Goal: Feedback & Contribution: Leave review/rating

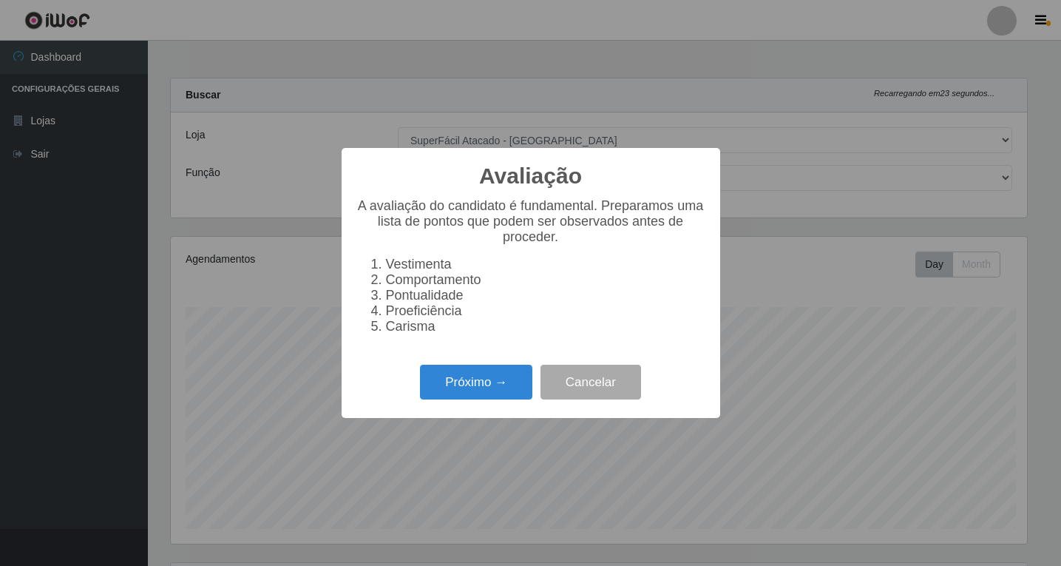
select select "503"
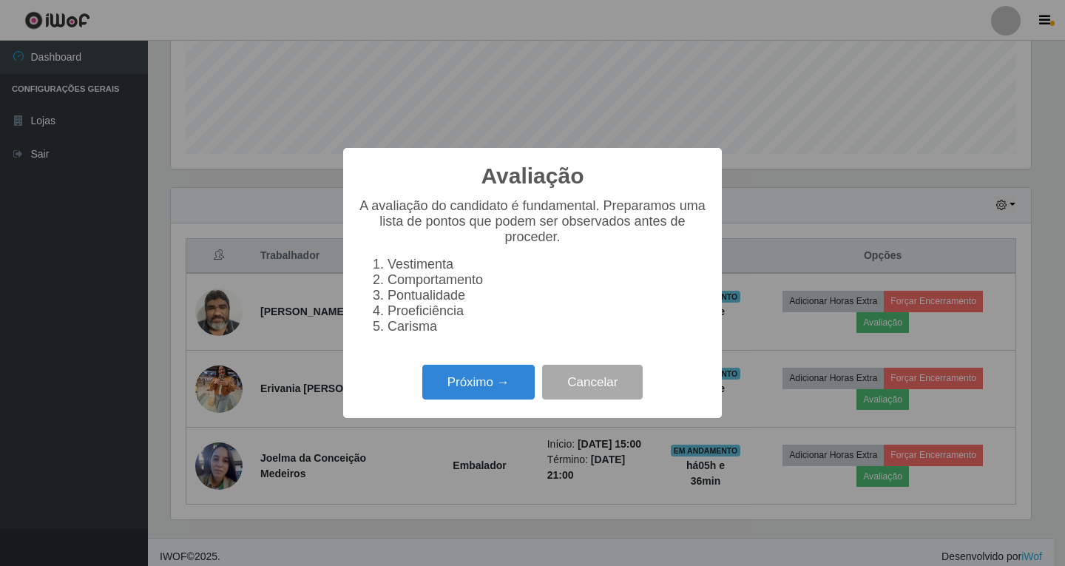
scroll to position [307, 860]
click at [475, 396] on button "Próximo →" at bounding box center [478, 382] width 112 height 35
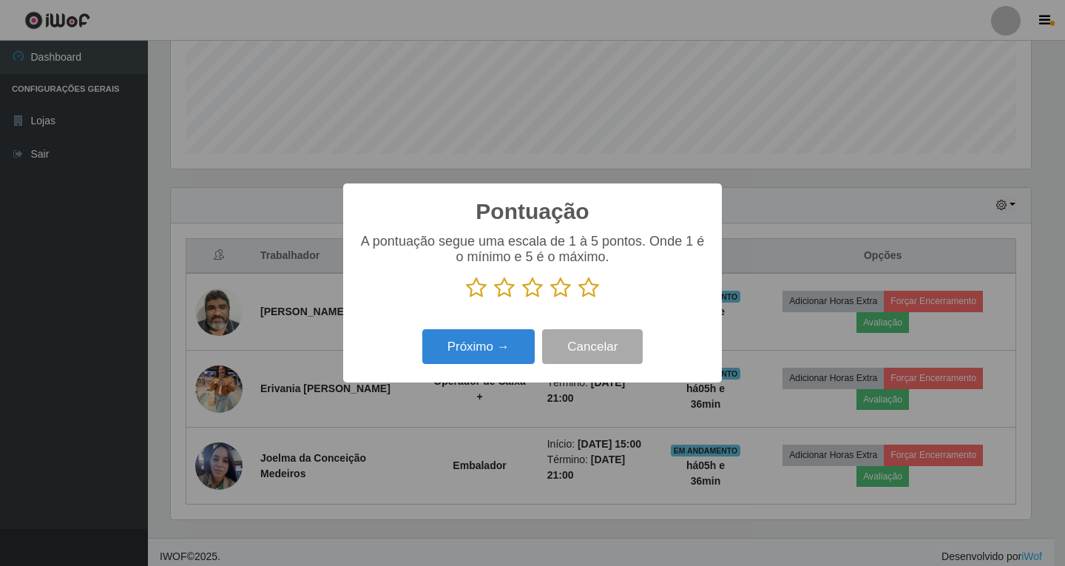
scroll to position [739225, 738672]
click at [558, 291] on icon at bounding box center [560, 288] width 21 height 22
click at [550, 299] on input "radio" at bounding box center [550, 299] width 0 height 0
click at [493, 346] on button "Próximo →" at bounding box center [478, 346] width 112 height 35
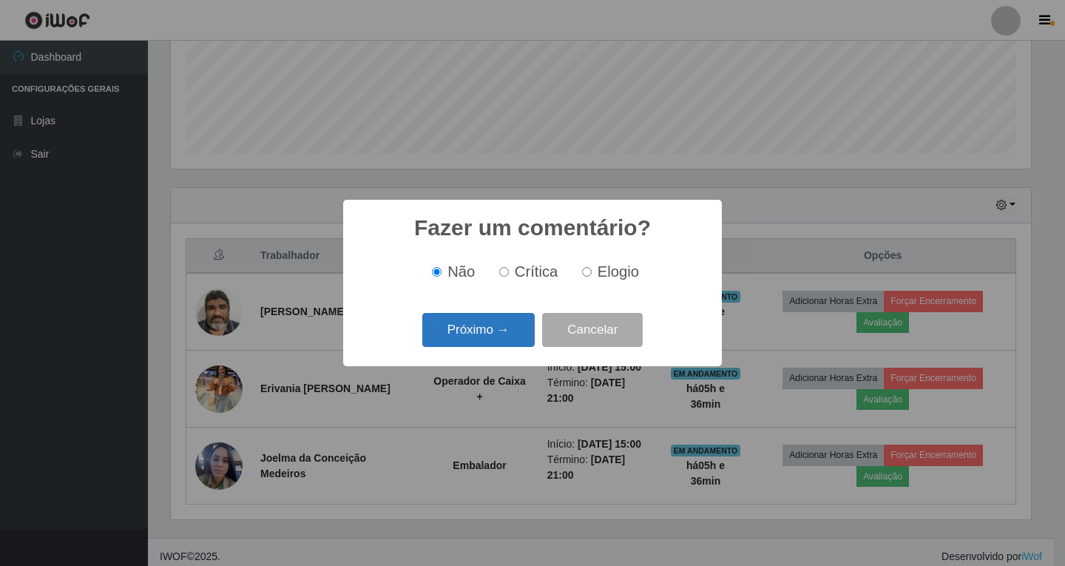
click at [503, 336] on button "Próximo →" at bounding box center [478, 330] width 112 height 35
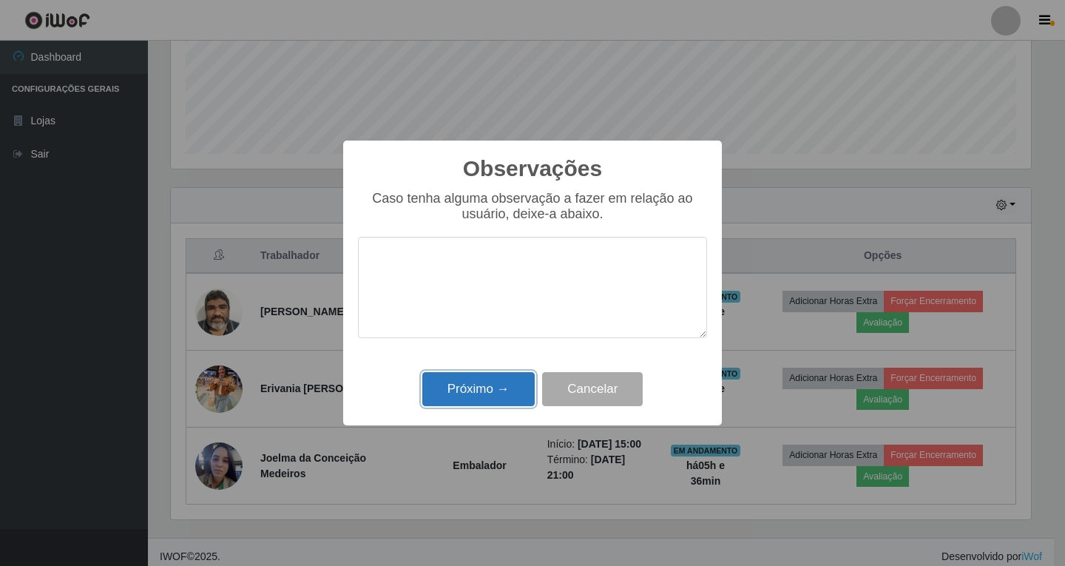
click at [468, 385] on button "Próximo →" at bounding box center [478, 389] width 112 height 35
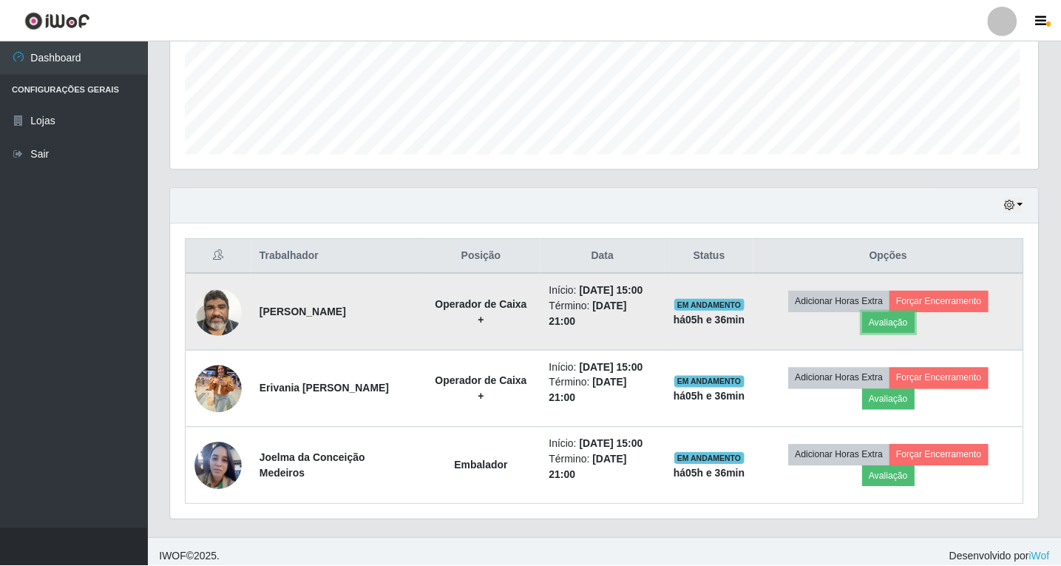
scroll to position [307, 867]
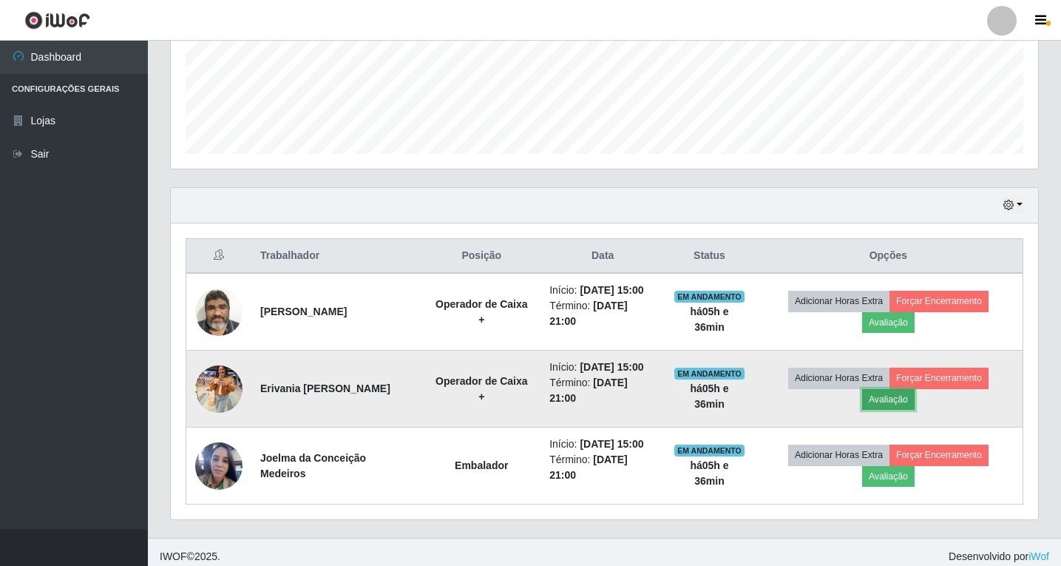
click at [895, 396] on button "Avaliação" at bounding box center [888, 399] width 53 height 21
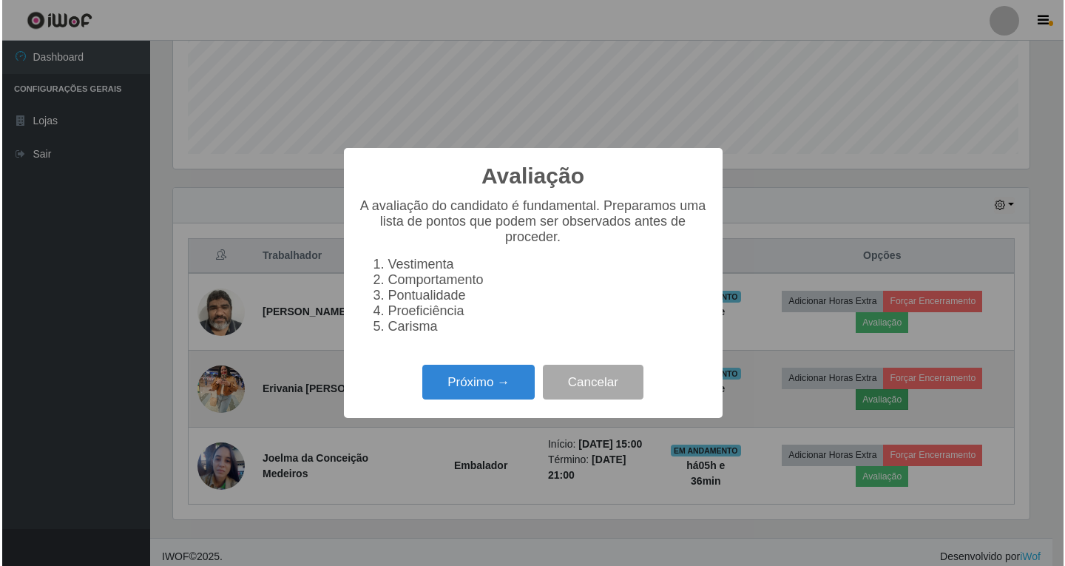
scroll to position [307, 860]
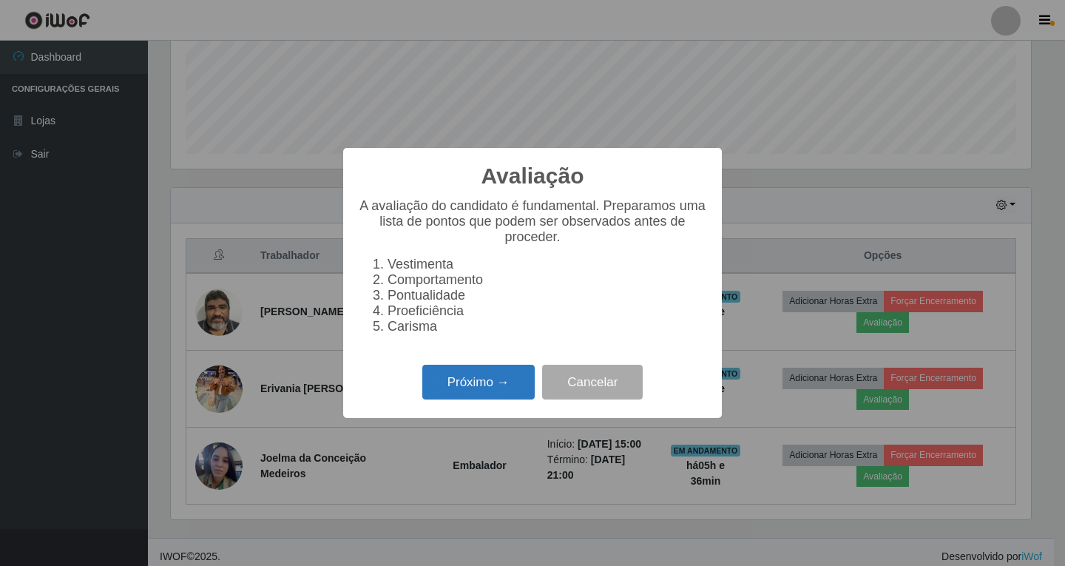
click at [504, 388] on button "Próximo →" at bounding box center [478, 382] width 112 height 35
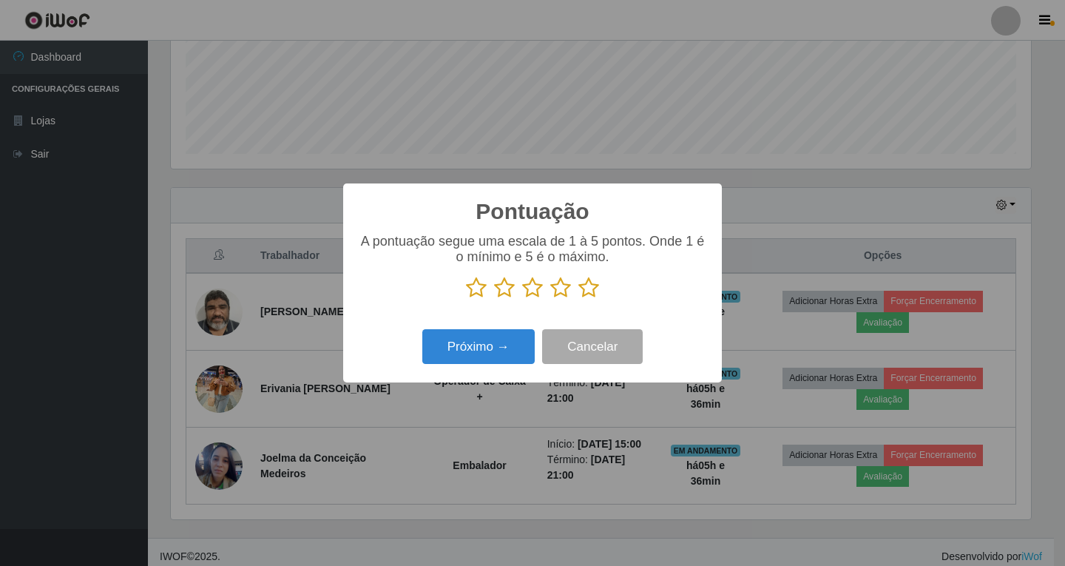
scroll to position [739225, 738672]
click at [562, 291] on icon at bounding box center [560, 288] width 21 height 22
click at [550, 299] on input "radio" at bounding box center [550, 299] width 0 height 0
click at [486, 353] on button "Próximo →" at bounding box center [478, 346] width 112 height 35
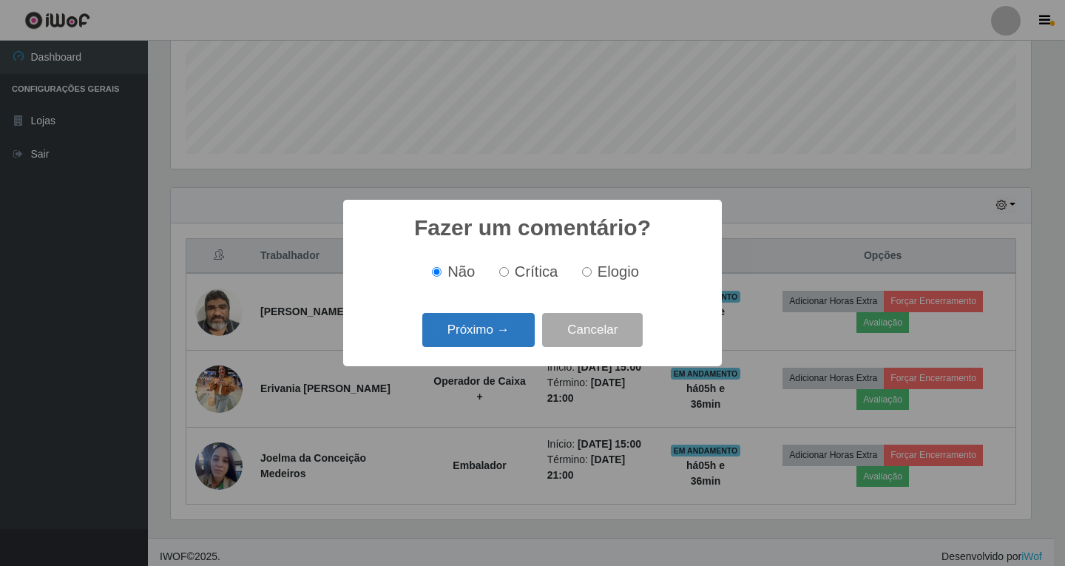
click at [490, 335] on button "Próximo →" at bounding box center [478, 330] width 112 height 35
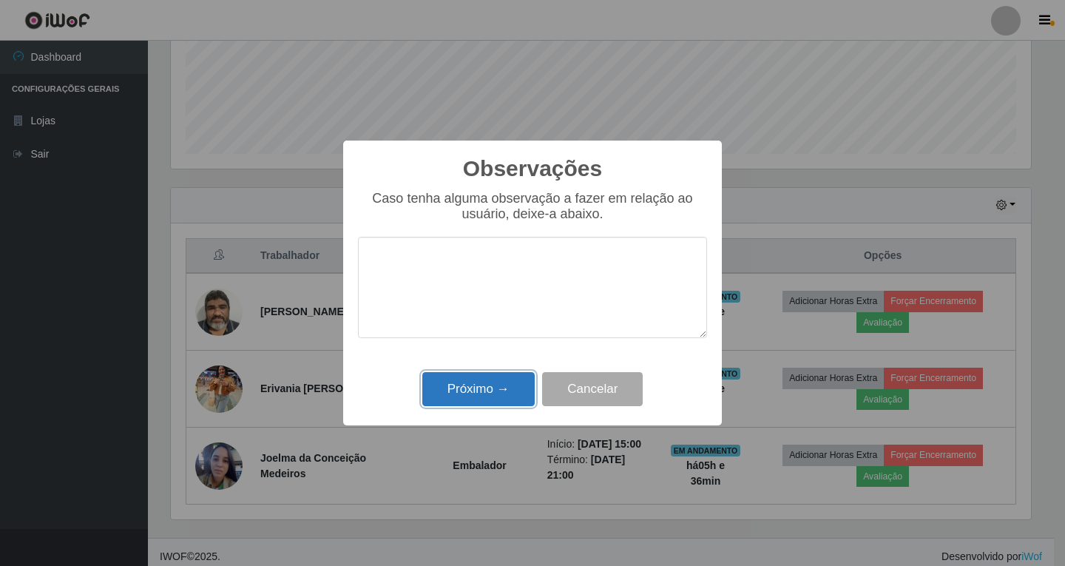
click at [489, 393] on button "Próximo →" at bounding box center [478, 389] width 112 height 35
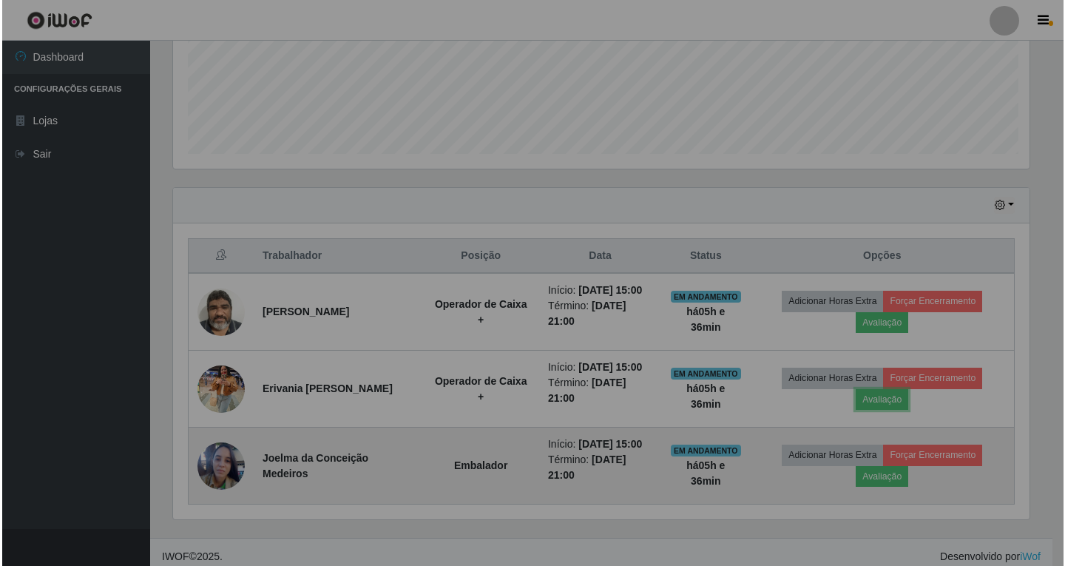
scroll to position [307, 867]
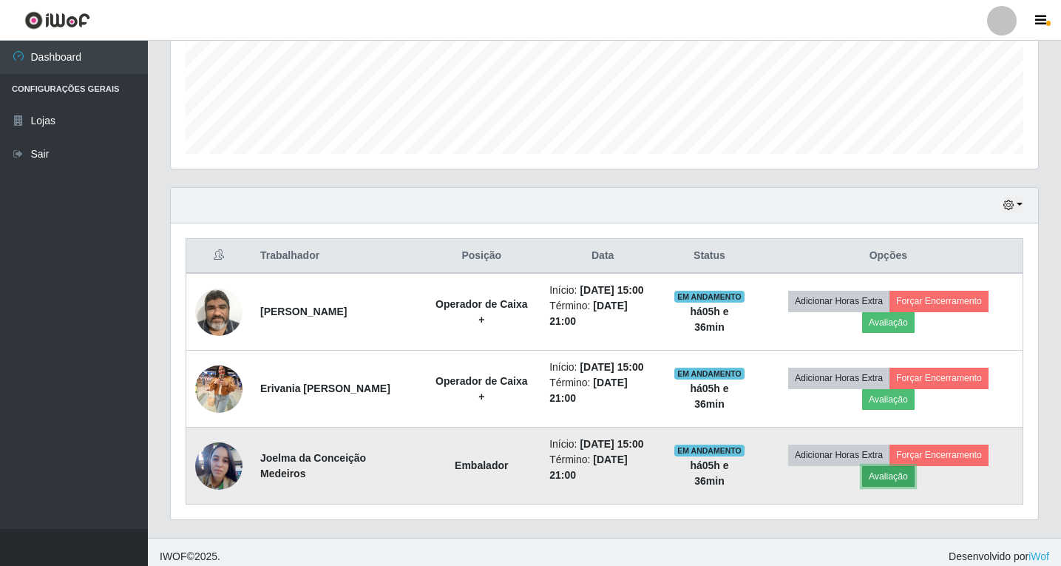
click at [895, 481] on button "Avaliação" at bounding box center [888, 476] width 53 height 21
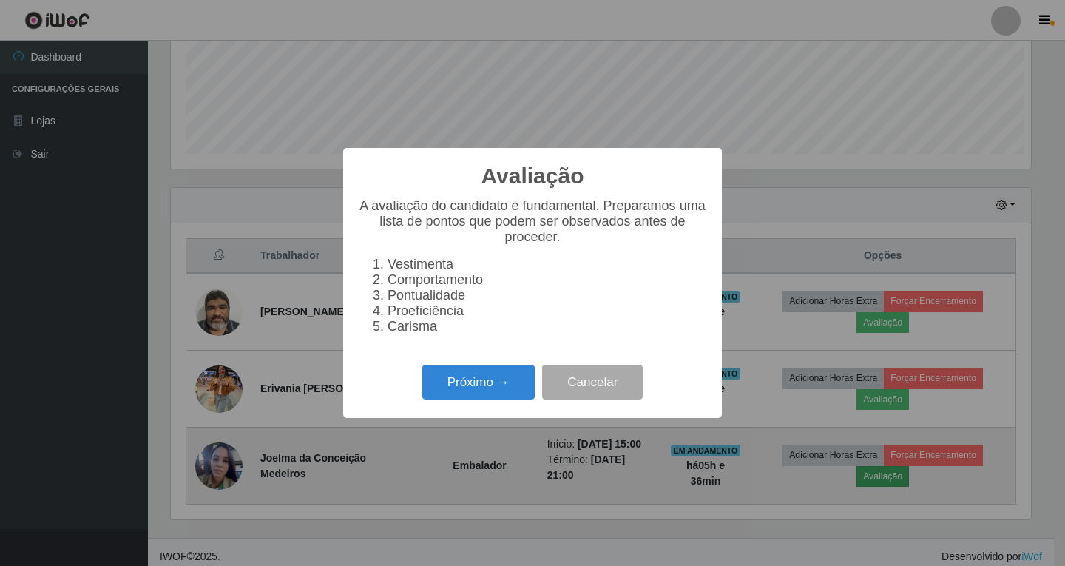
scroll to position [307, 860]
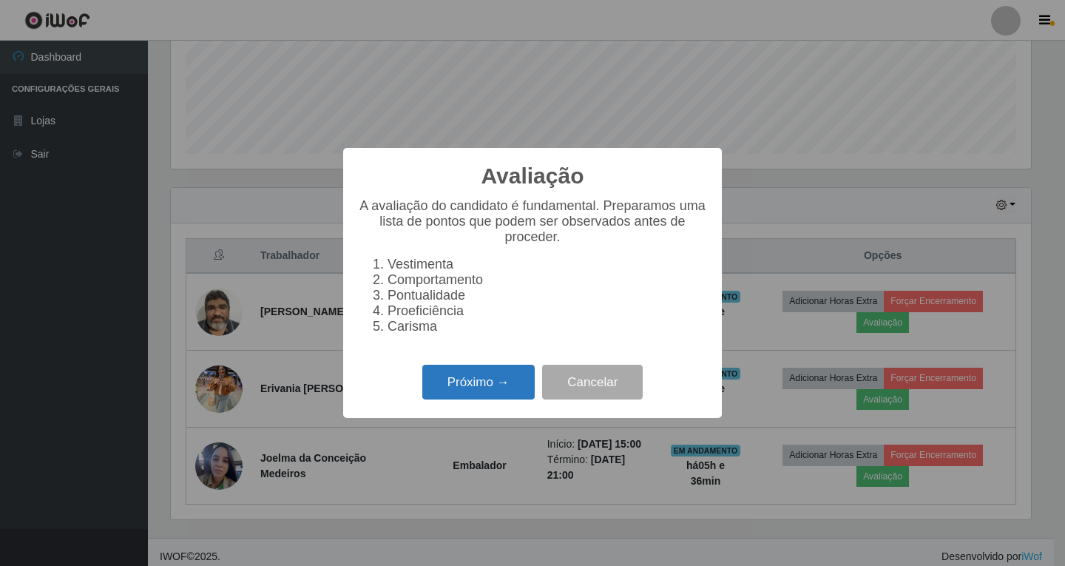
click at [500, 390] on button "Próximo →" at bounding box center [478, 382] width 112 height 35
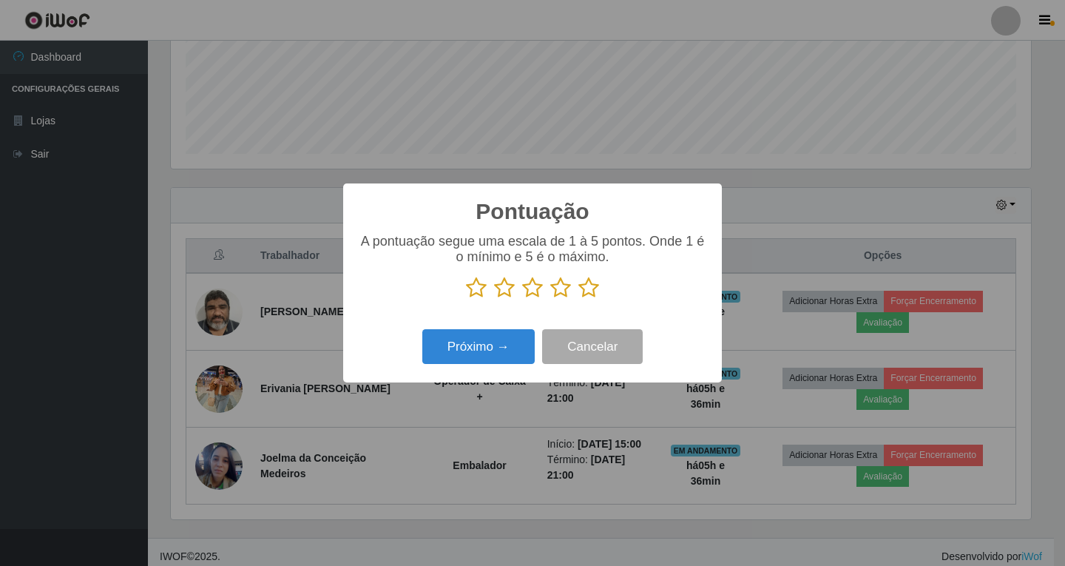
scroll to position [739225, 738672]
click at [561, 289] on icon at bounding box center [560, 288] width 21 height 22
click at [550, 299] on input "radio" at bounding box center [550, 299] width 0 height 0
click at [479, 353] on button "Próximo →" at bounding box center [478, 346] width 112 height 35
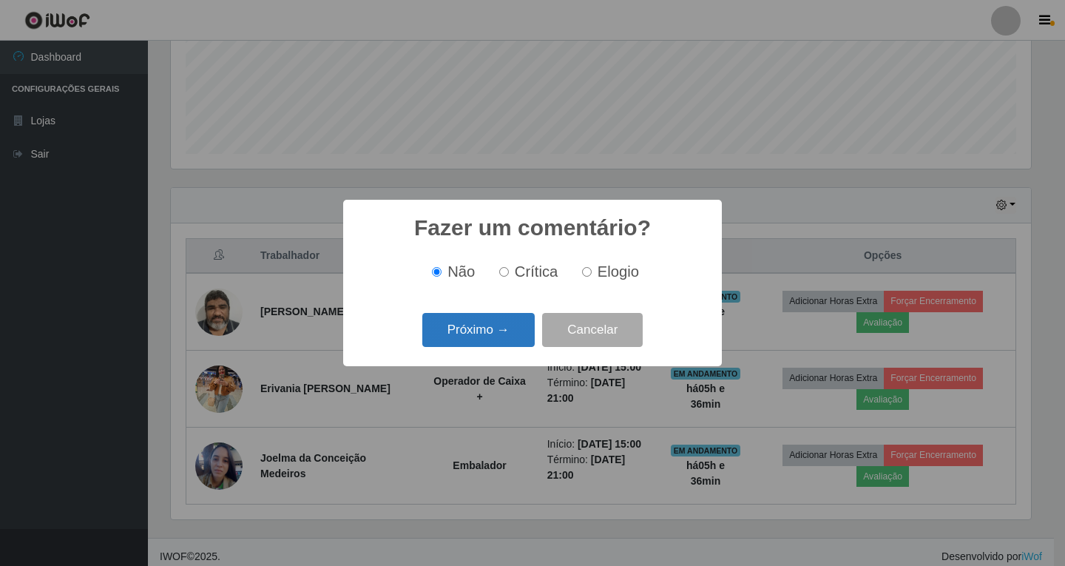
click at [488, 326] on button "Próximo →" at bounding box center [478, 330] width 112 height 35
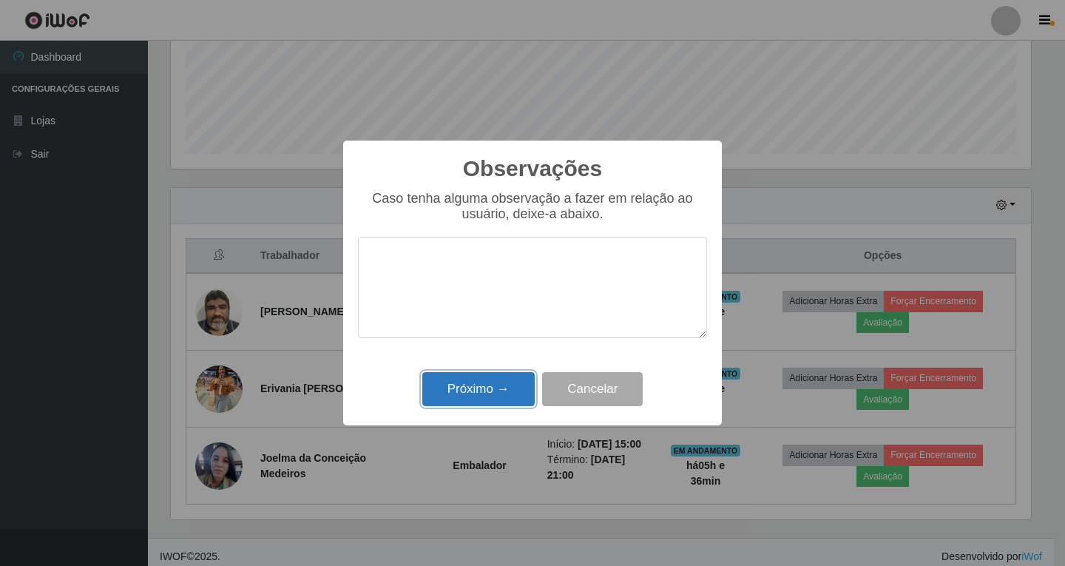
click at [445, 378] on button "Próximo →" at bounding box center [478, 389] width 112 height 35
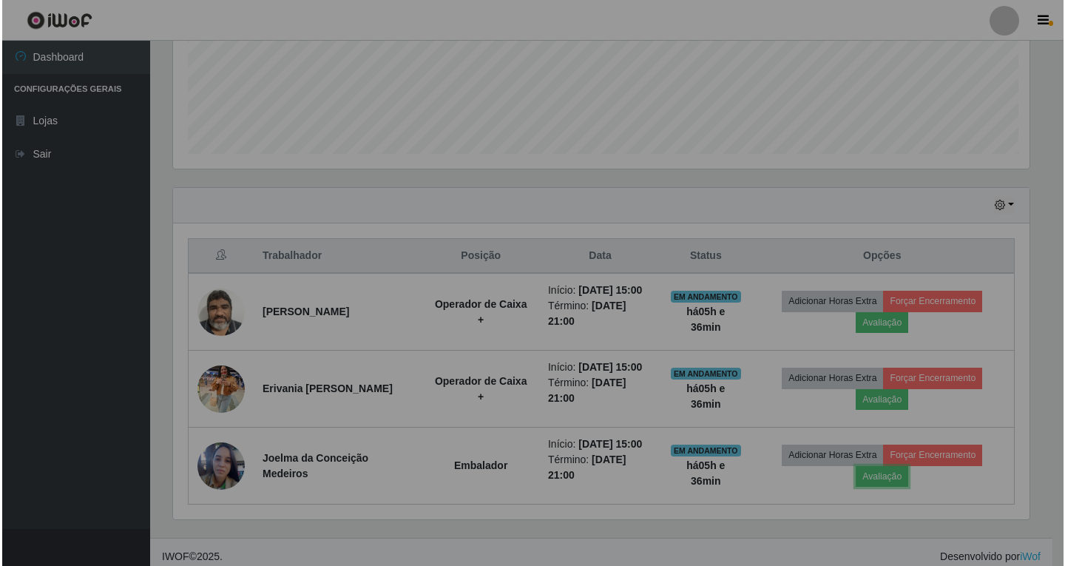
scroll to position [307, 867]
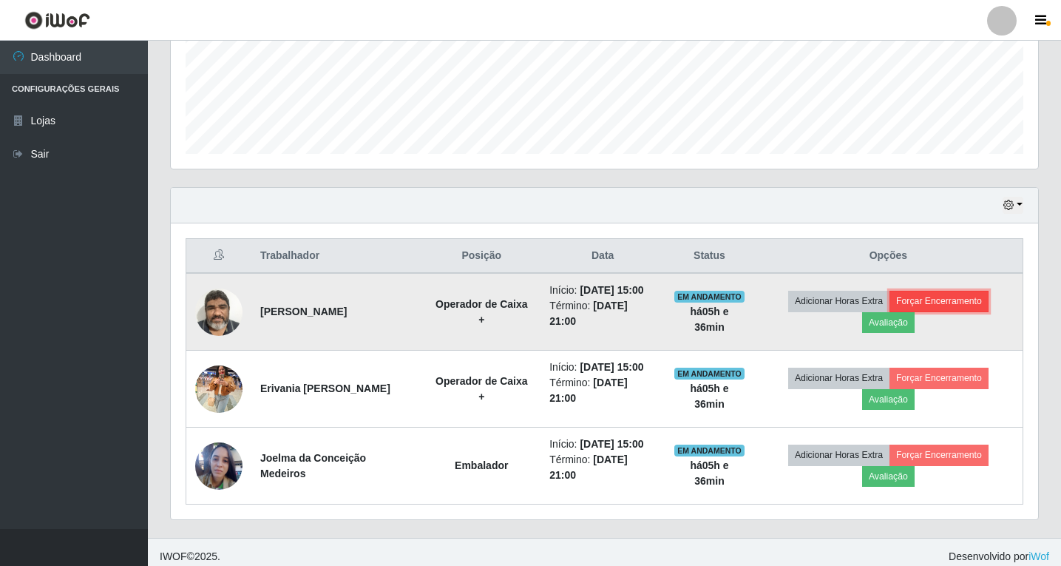
click at [955, 301] on button "Forçar Encerramento" at bounding box center [939, 301] width 99 height 21
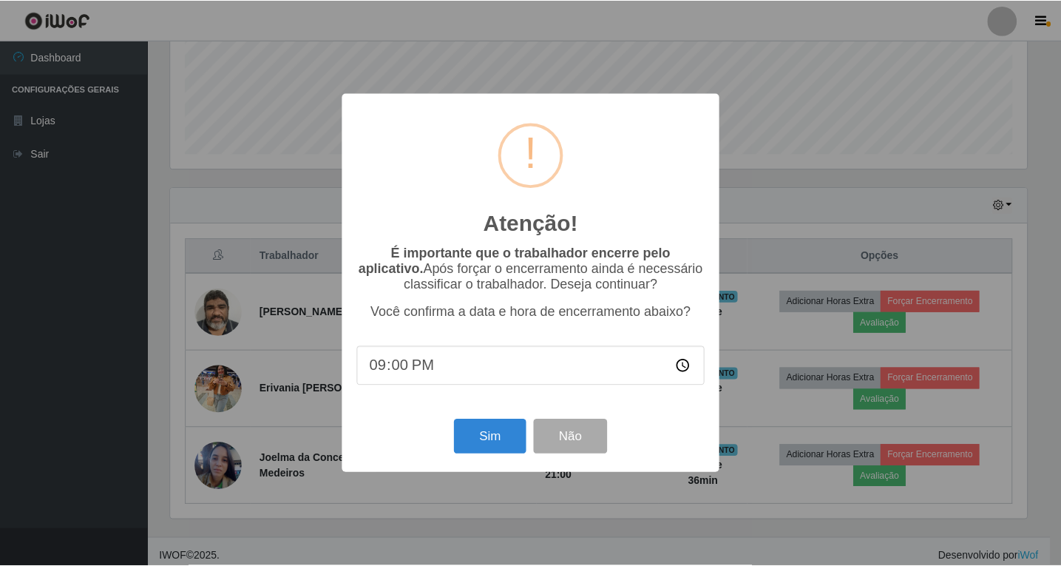
scroll to position [351, 0]
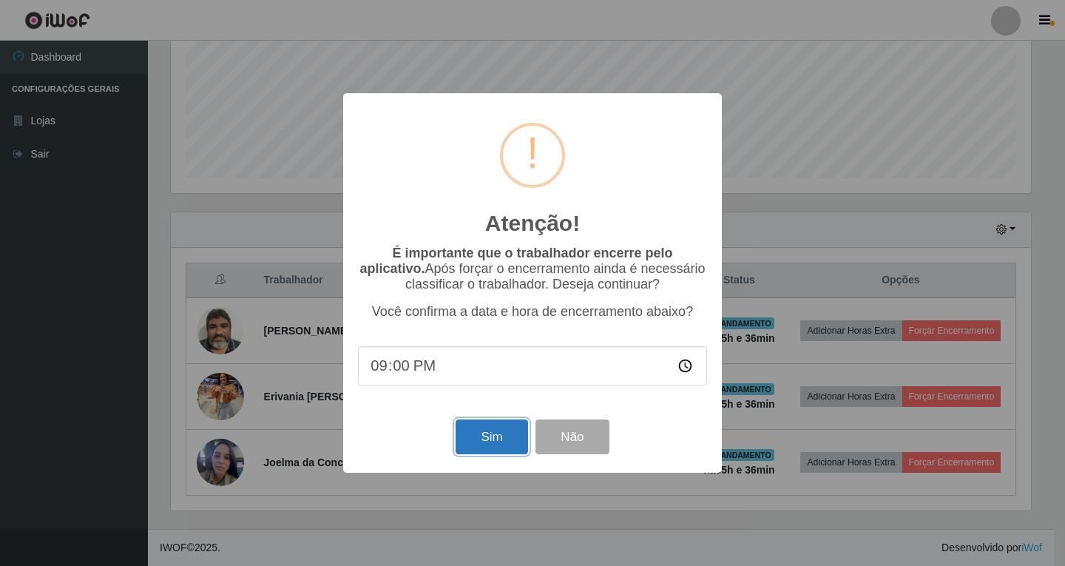
click at [501, 444] on button "Sim" at bounding box center [492, 436] width 72 height 35
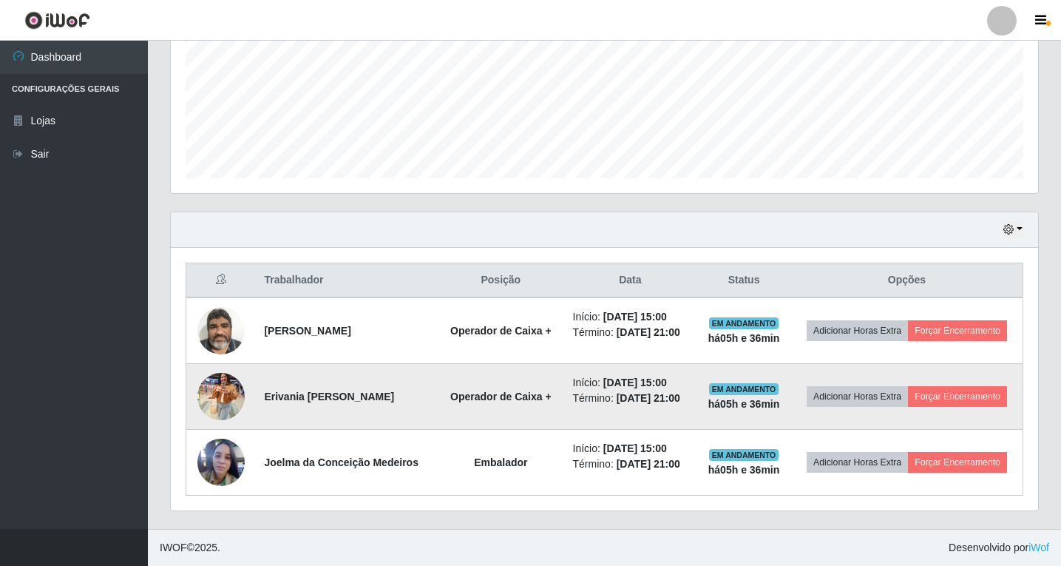
scroll to position [307, 860]
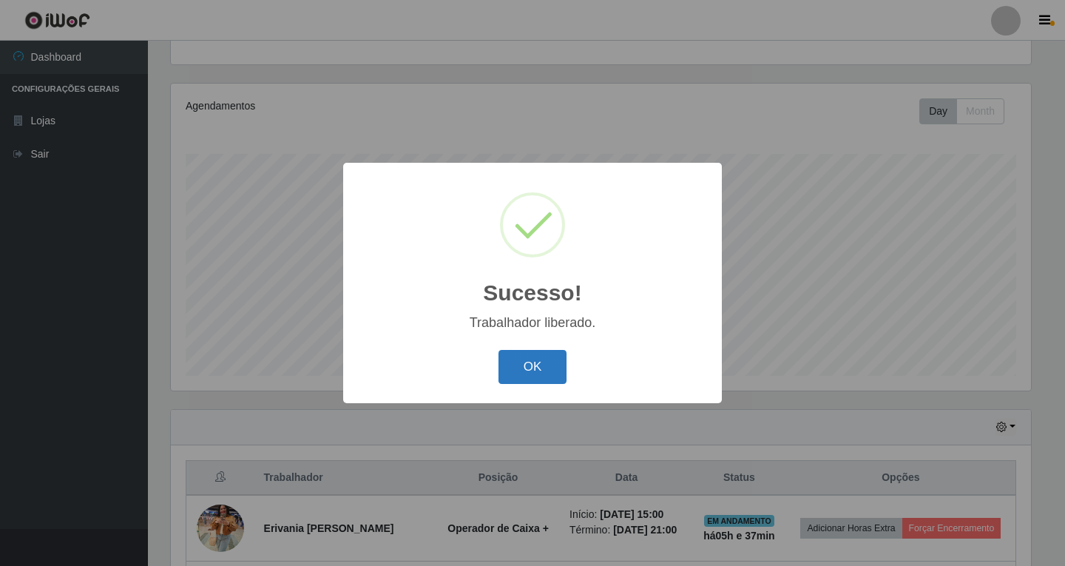
click at [527, 360] on button "OK" at bounding box center [532, 367] width 69 height 35
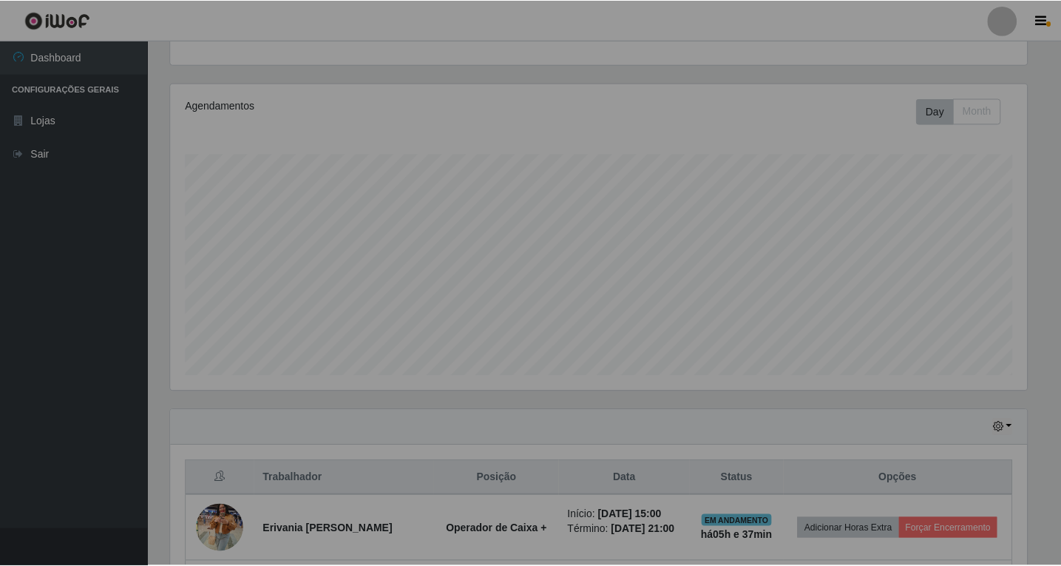
scroll to position [0, 0]
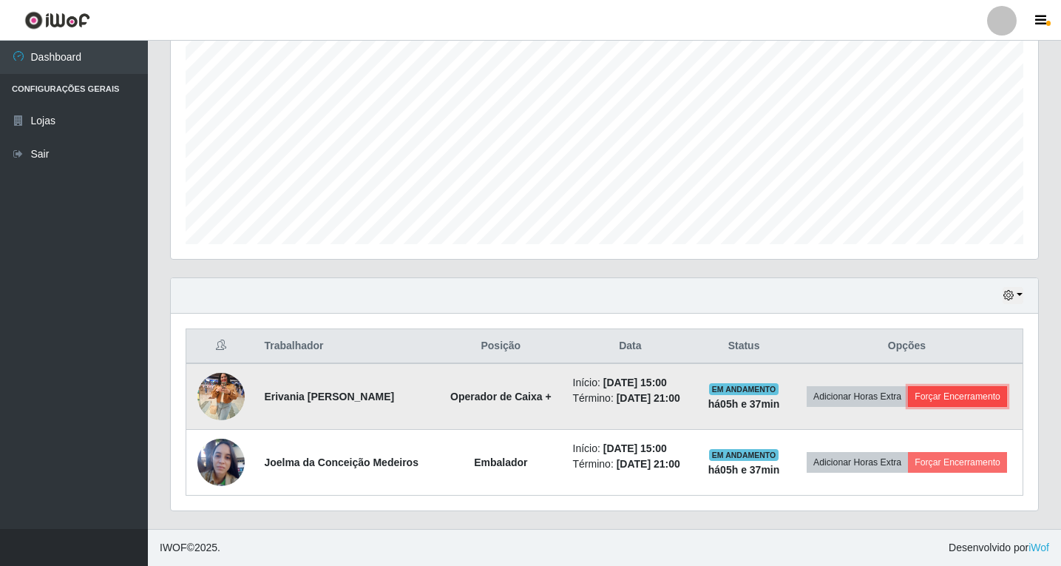
click at [984, 393] on button "Forçar Encerramento" at bounding box center [957, 396] width 99 height 21
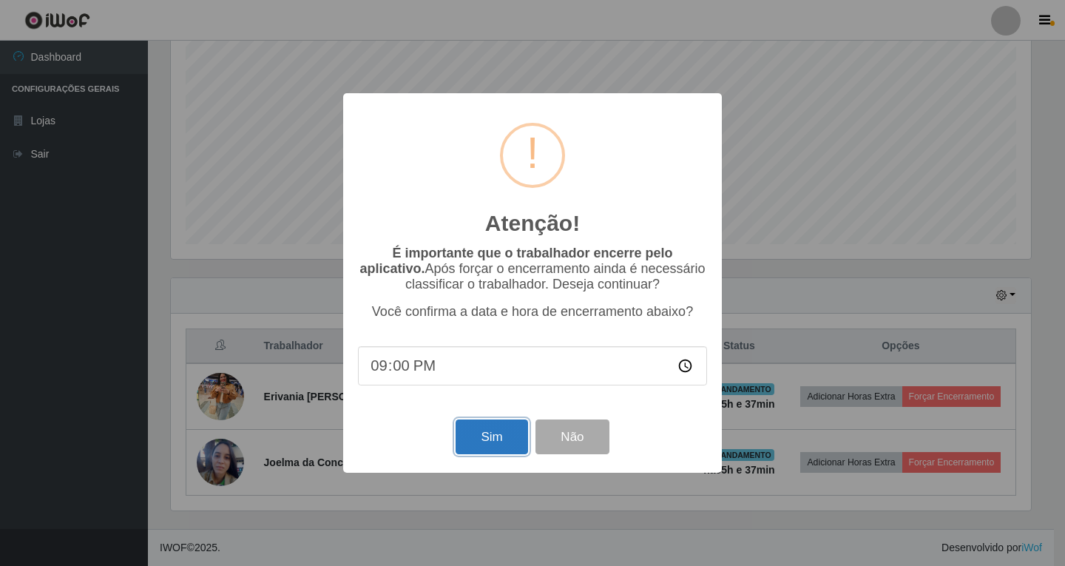
click at [474, 438] on button "Sim" at bounding box center [492, 436] width 72 height 35
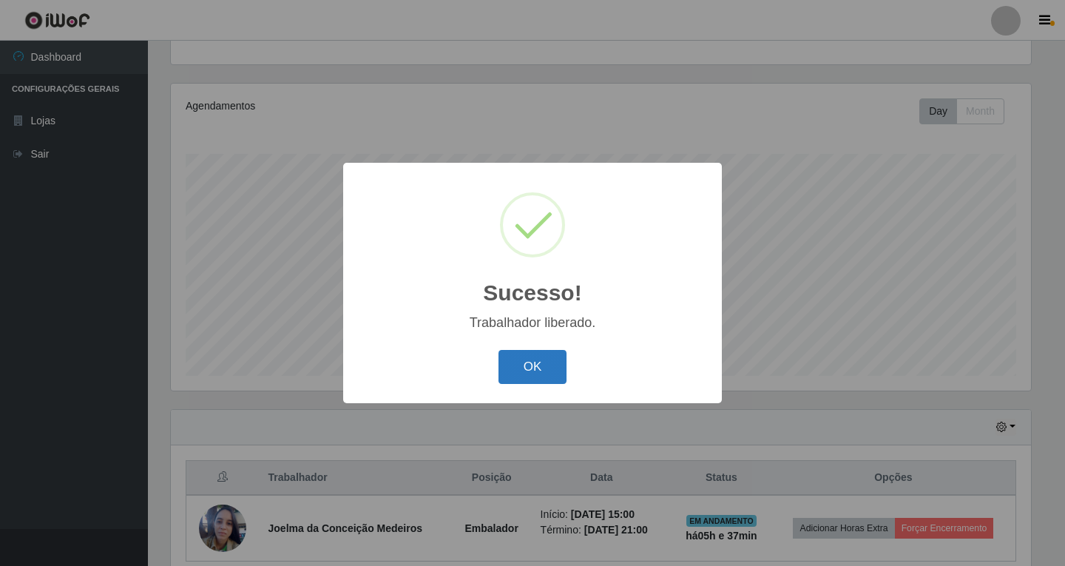
click at [510, 366] on button "OK" at bounding box center [532, 367] width 69 height 35
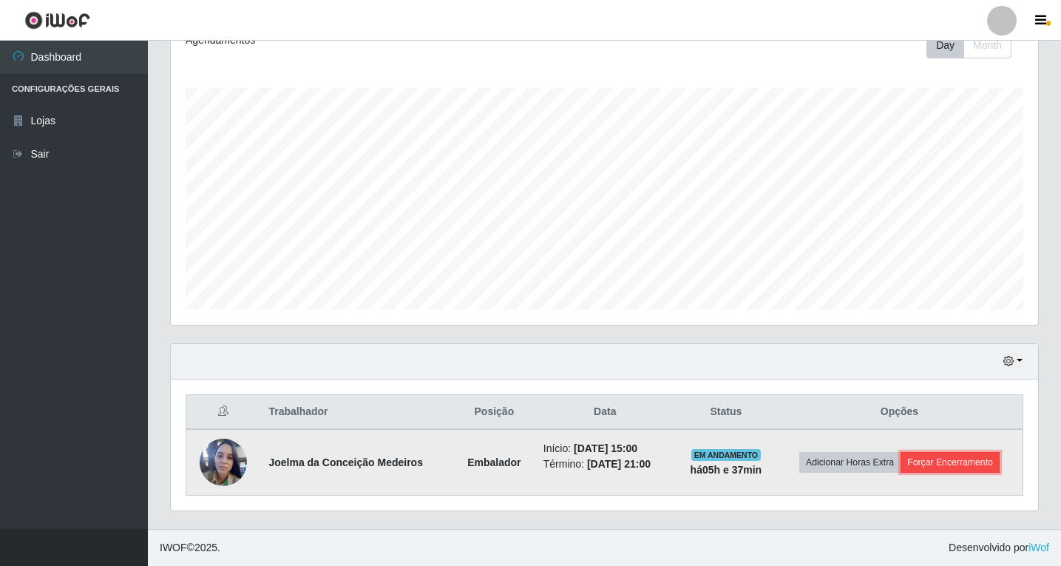
click at [948, 461] on button "Forçar Encerramento" at bounding box center [950, 462] width 99 height 21
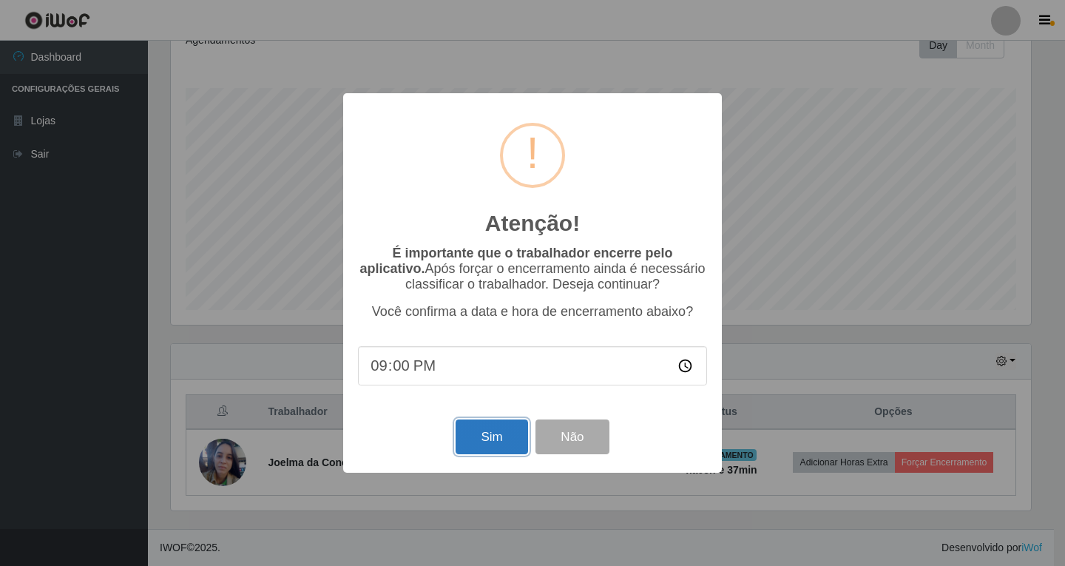
click at [473, 433] on button "Sim" at bounding box center [492, 436] width 72 height 35
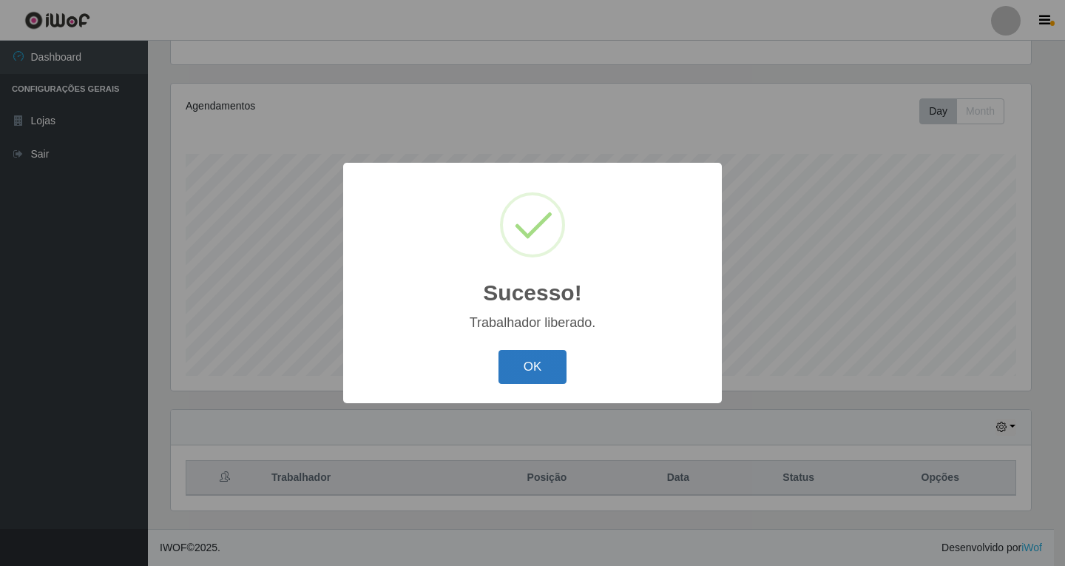
click at [521, 369] on button "OK" at bounding box center [532, 367] width 69 height 35
